Goal: Transaction & Acquisition: Purchase product/service

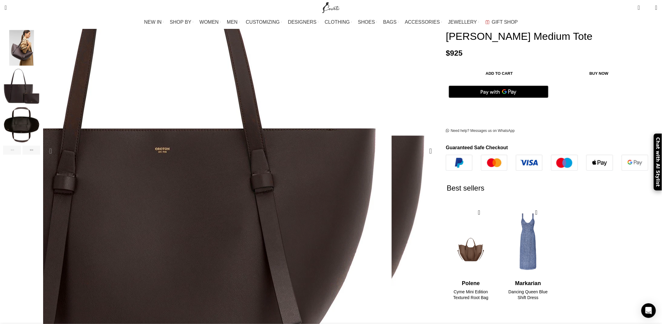
scroll to position [182, 0]
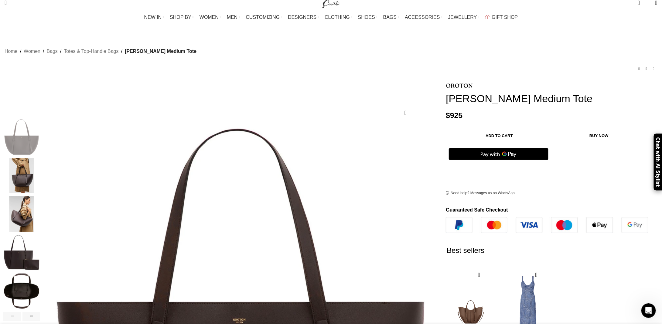
scroll to position [0, 0]
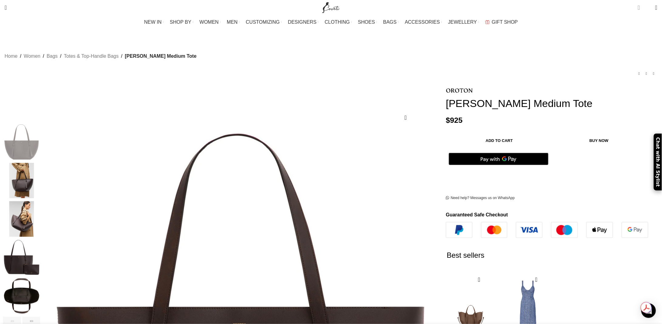
click at [638, 5] on span "0 items" at bounding box center [640, 5] width 5 height 5
click at [645, 9] on link "Close" at bounding box center [649, 11] width 17 height 8
click at [655, 8] on span at bounding box center [656, 8] width 2 height 6
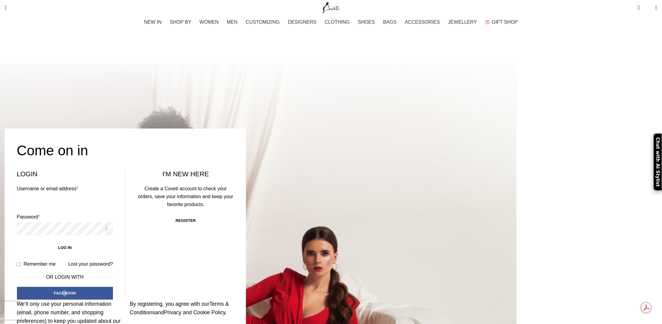
click at [517, 85] on div at bounding box center [186, 250] width 662 height 373
click at [517, 64] on div at bounding box center [186, 250] width 662 height 373
click at [578, 22] on div "NEW IN WHAT'S NEW New this week New in clothing New in Bags New in shoes TRENDI…" at bounding box center [331, 22] width 659 height 12
click at [289, 88] on div at bounding box center [186, 250] width 662 height 373
click at [556, 9] on div "0 items $ 0 0 Wishlist Login / Register" at bounding box center [502, 7] width 316 height 15
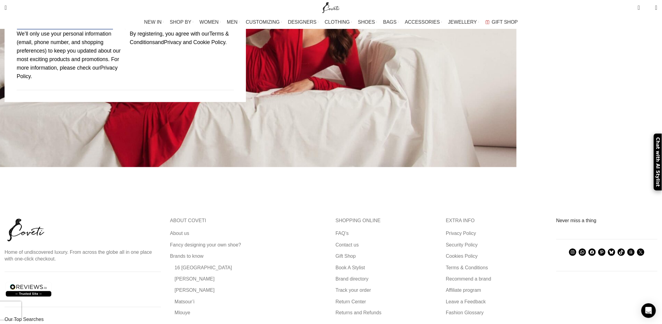
scroll to position [272, 0]
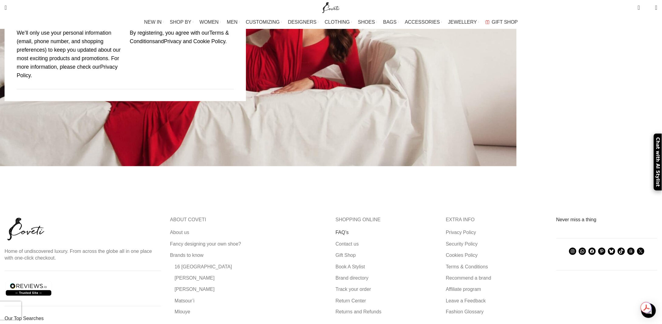
click at [340, 229] on link "FAQ’s" at bounding box center [343, 232] width 14 height 7
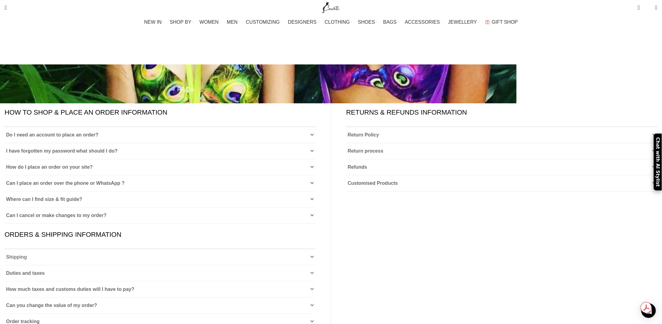
click at [310, 255] on icon at bounding box center [312, 257] width 4 height 4
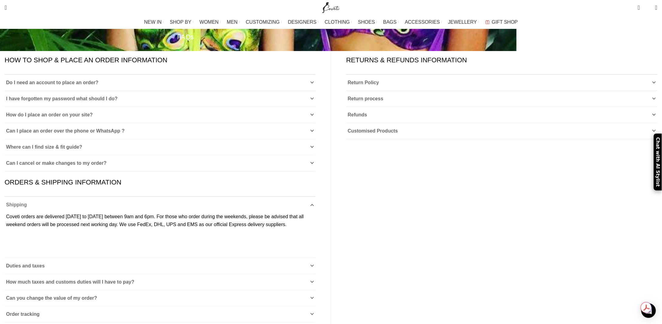
scroll to position [61, 0]
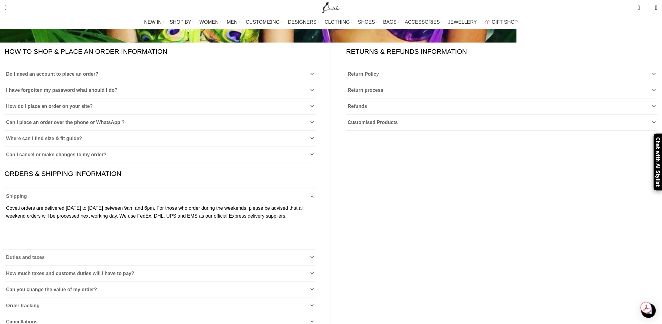
click at [314, 251] on link "Duties and taxes" at bounding box center [160, 257] width 311 height 16
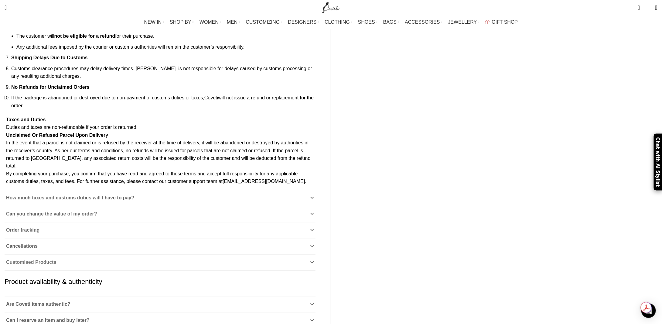
scroll to position [456, 0]
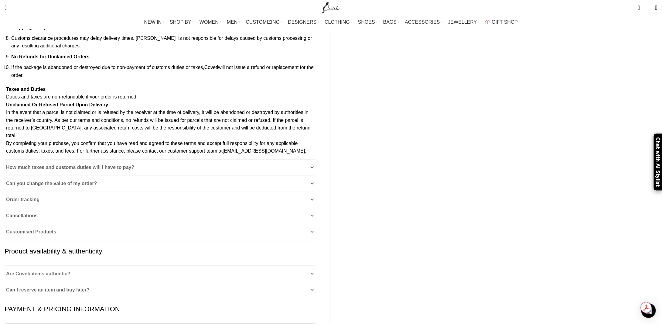
click at [310, 269] on link "Are Coveti items authentic?" at bounding box center [160, 274] width 311 height 16
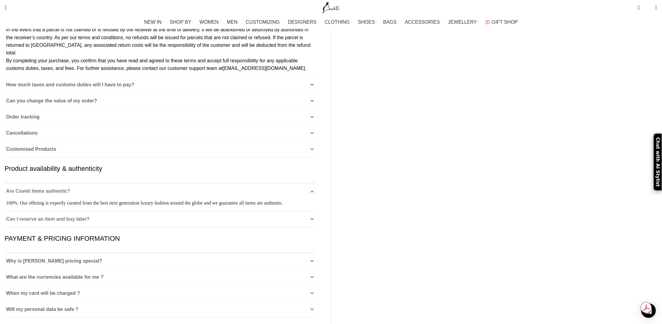
scroll to position [547, 0]
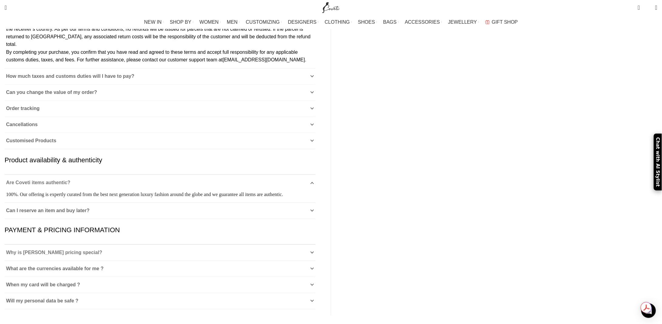
click at [312, 255] on icon at bounding box center [312, 253] width 4 height 4
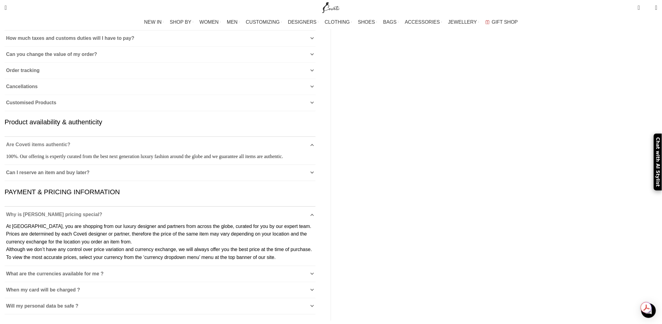
scroll to position [607, 0]
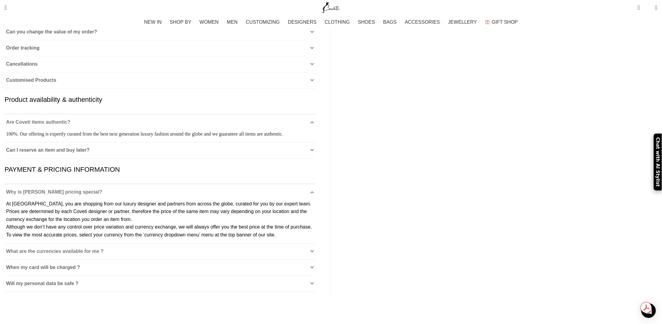
click at [312, 253] on icon at bounding box center [312, 251] width 4 height 4
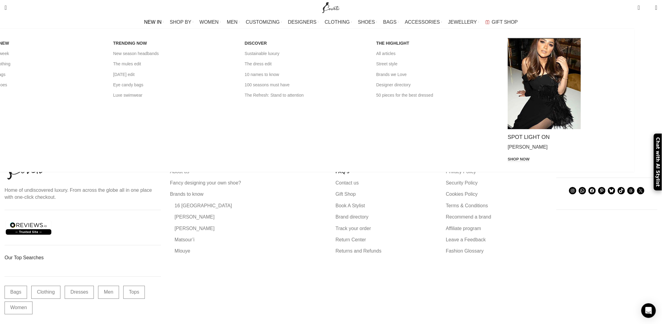
scroll to position [731, 0]
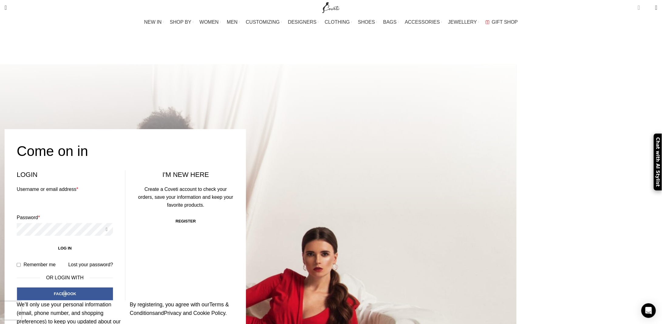
click at [638, 6] on span "0 items" at bounding box center [640, 5] width 5 height 5
click at [649, 10] on link "Close" at bounding box center [649, 11] width 17 height 8
click at [648, 8] on span "0" at bounding box center [648, 8] width 0 height 0
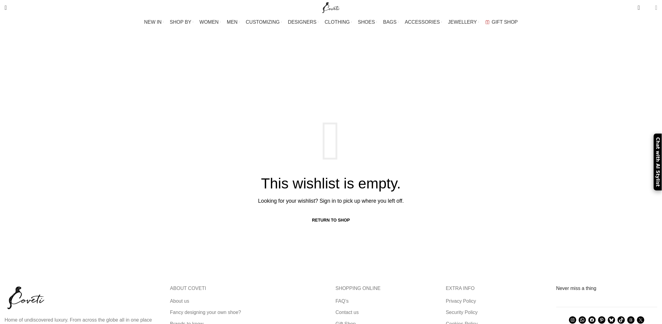
click at [655, 8] on span at bounding box center [656, 8] width 2 height 6
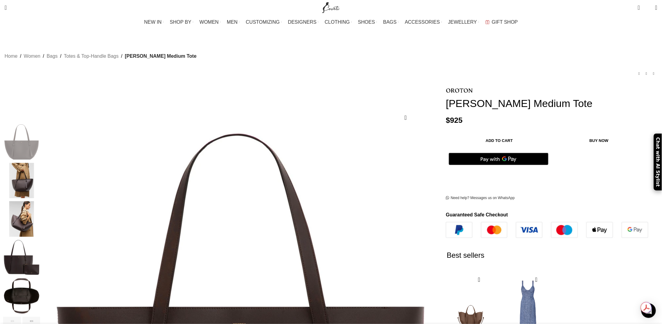
click at [451, 134] on button "Add to cart" at bounding box center [499, 140] width 101 height 13
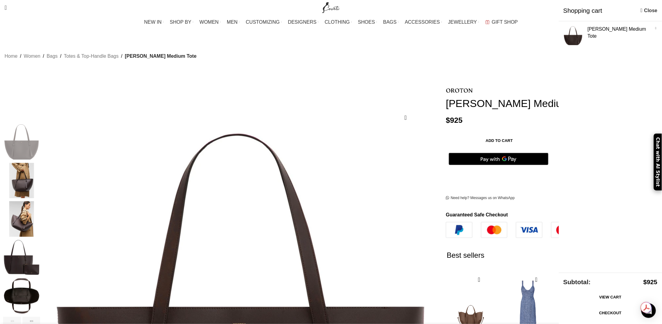
click at [610, 295] on link "View cart" at bounding box center [610, 297] width 94 height 13
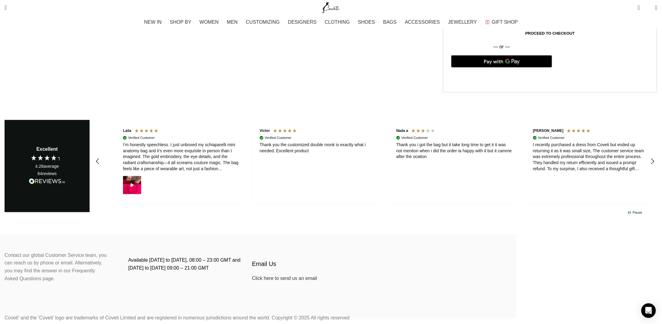
scroll to position [0, 128]
click at [102, 157] on icon "REVIEWS.io Carousel Scroll Left" at bounding box center [97, 161] width 9 height 9
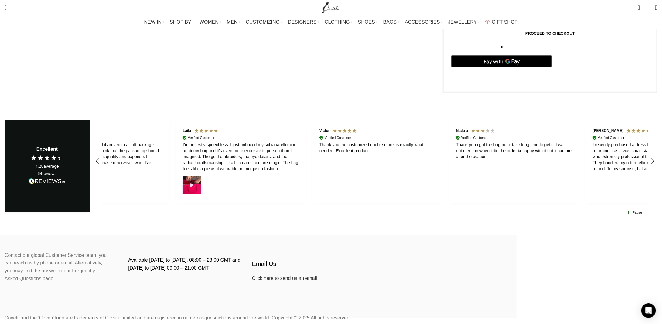
scroll to position [0, 64]
click at [267, 142] on div "I’m honestly speechless. I just unboxed my schiaparelli mini anatomy bag and it…" at bounding box center [243, 157] width 116 height 30
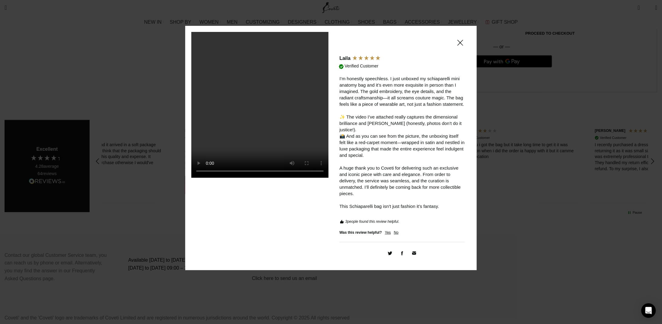
click at [459, 44] on span at bounding box center [460, 43] width 7 height 8
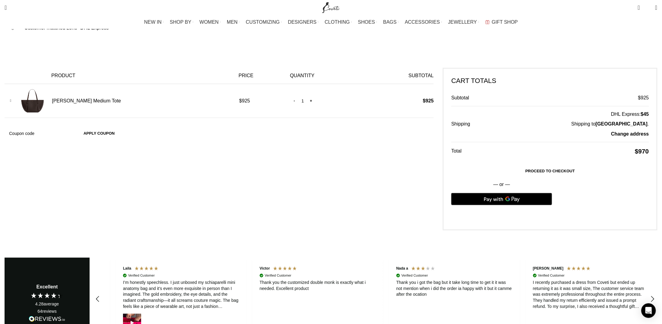
scroll to position [0, 128]
click at [461, 165] on link "Proceed to checkout" at bounding box center [550, 171] width 198 height 13
